Goal: Task Accomplishment & Management: Use online tool/utility

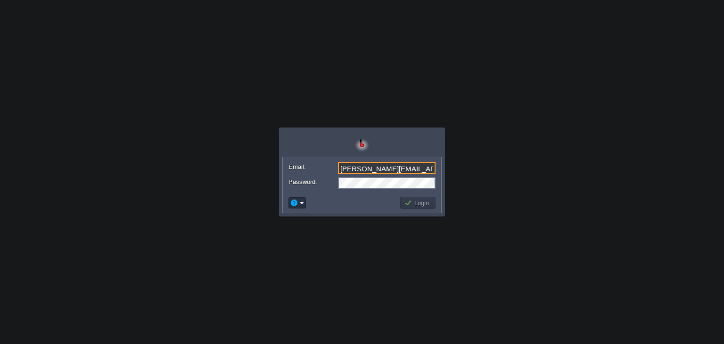
scroll to position [0, 10]
type input "[PERSON_NAME][EMAIL_ADDRESS][DOMAIN_NAME]"
click at [420, 207] on button "Login" at bounding box center [417, 203] width 27 height 8
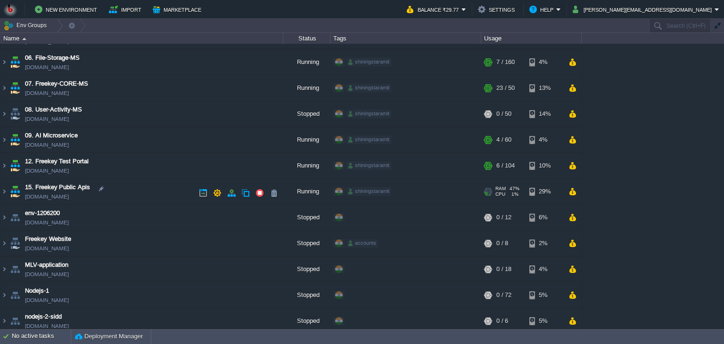
scroll to position [176, 0]
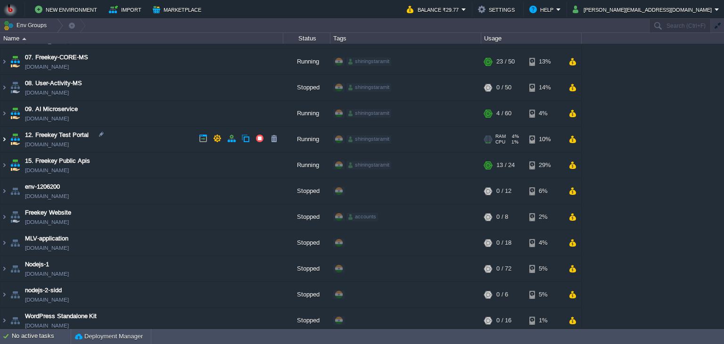
click at [1, 137] on img at bounding box center [4, 139] width 8 height 25
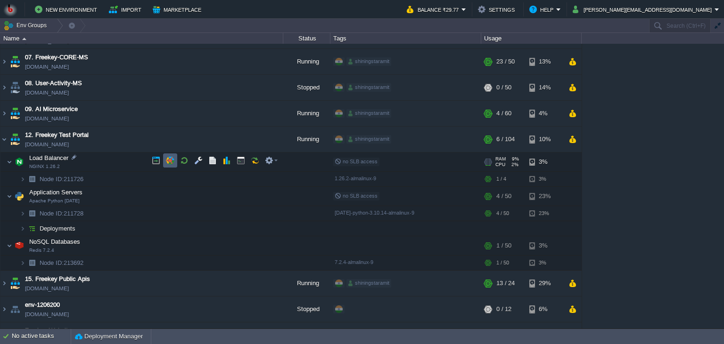
click at [164, 162] on td at bounding box center [170, 161] width 14 height 14
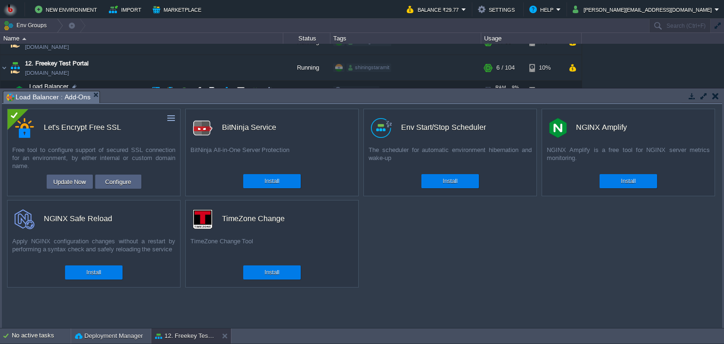
scroll to position [247, 0]
click at [109, 187] on button "Configure" at bounding box center [118, 181] width 32 height 11
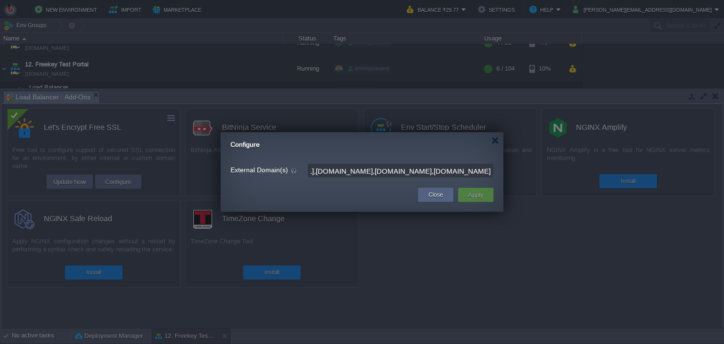
scroll to position [0, 134]
drag, startPoint x: 398, startPoint y: 172, endPoint x: 515, endPoint y: 176, distance: 117.0
click at [493, 176] on input "[URL],[DOMAIN_NAME],[DOMAIN_NAME],[DOMAIN_NAME]" at bounding box center [401, 171] width 186 height 14
click at [487, 172] on input "[URL],[DOMAIN_NAME],[DOMAIN_NAME],[DOMAIN_NAME]" at bounding box center [401, 171] width 186 height 14
click at [489, 172] on input "[URL],[DOMAIN_NAME],[DOMAIN_NAME],[DOMAIN_NAME]" at bounding box center [401, 171] width 186 height 14
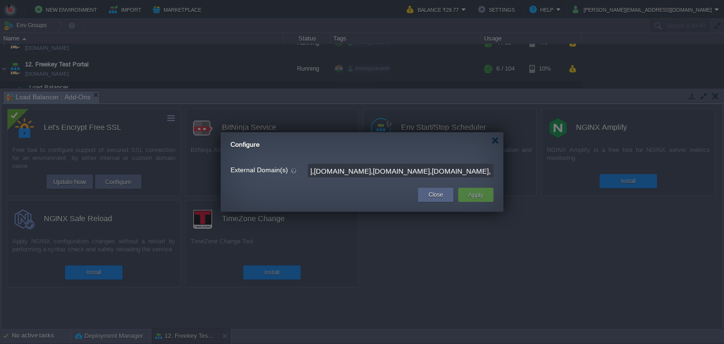
paste input "[DOMAIN_NAME]"
type input "[URL],[DOMAIN_NAME],[DOMAIN_NAME],[DOMAIN_NAME],[DOMAIN_NAME]"
click at [477, 197] on button "Apply" at bounding box center [475, 194] width 21 height 11
